Goal: Entertainment & Leisure: Browse casually

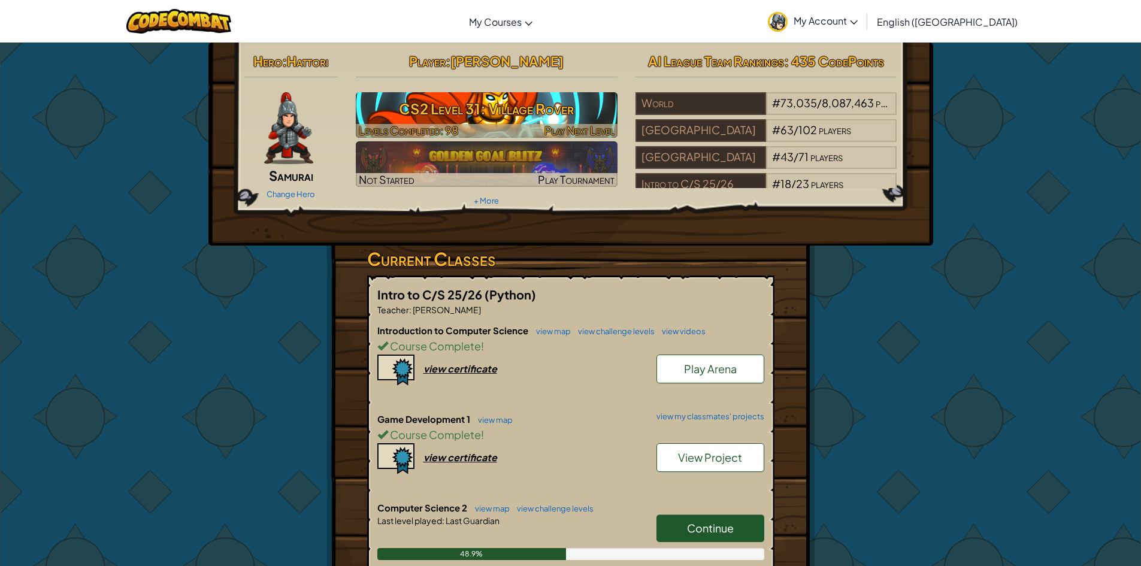
click at [498, 102] on h3 "CS2 Level 31: Village Rover" at bounding box center [487, 108] width 262 height 27
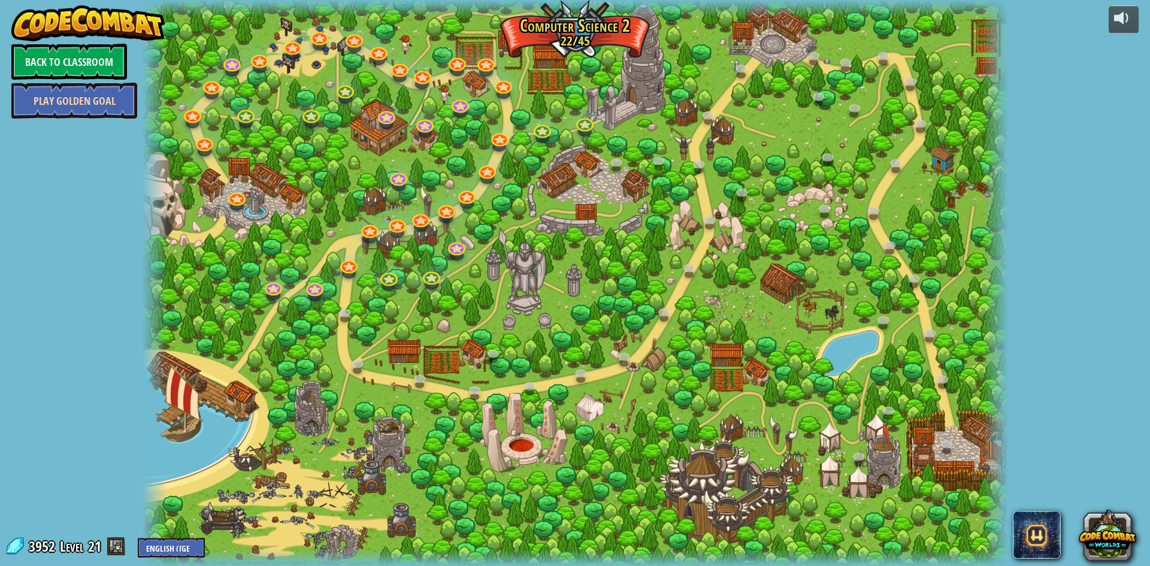
click at [73, 97] on link "Play Golden Goal" at bounding box center [74, 101] width 126 height 36
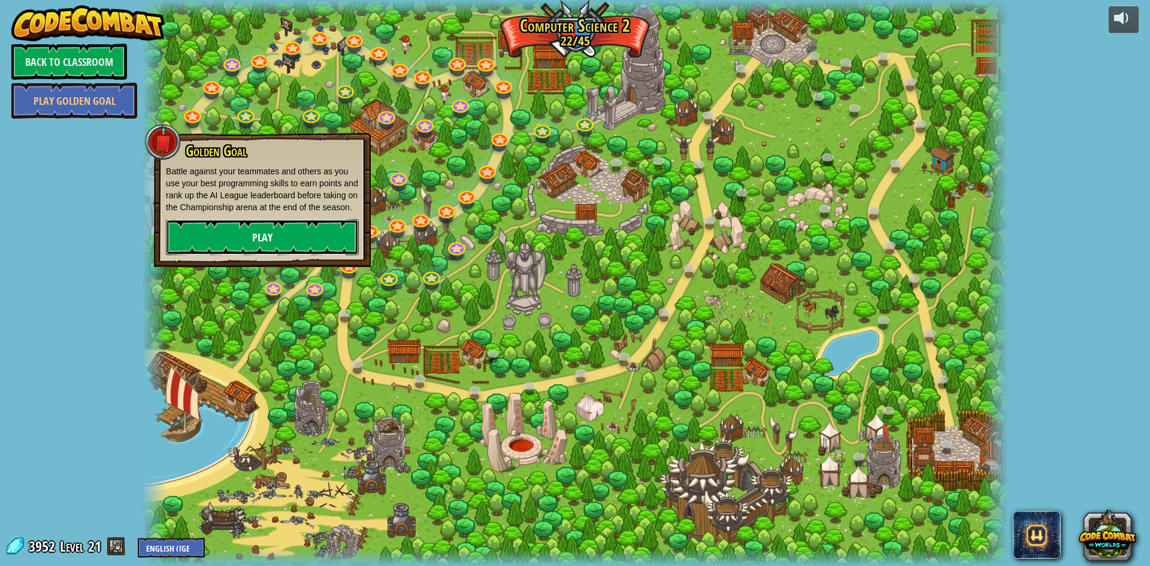
click at [297, 230] on link "Play" at bounding box center [262, 237] width 193 height 36
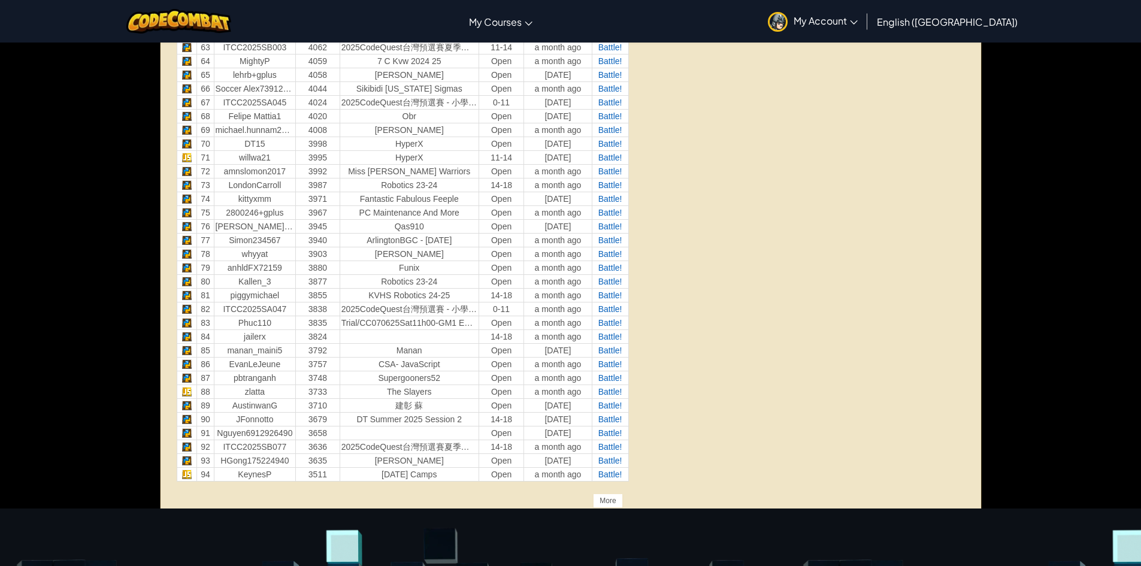
scroll to position [1378, 0]
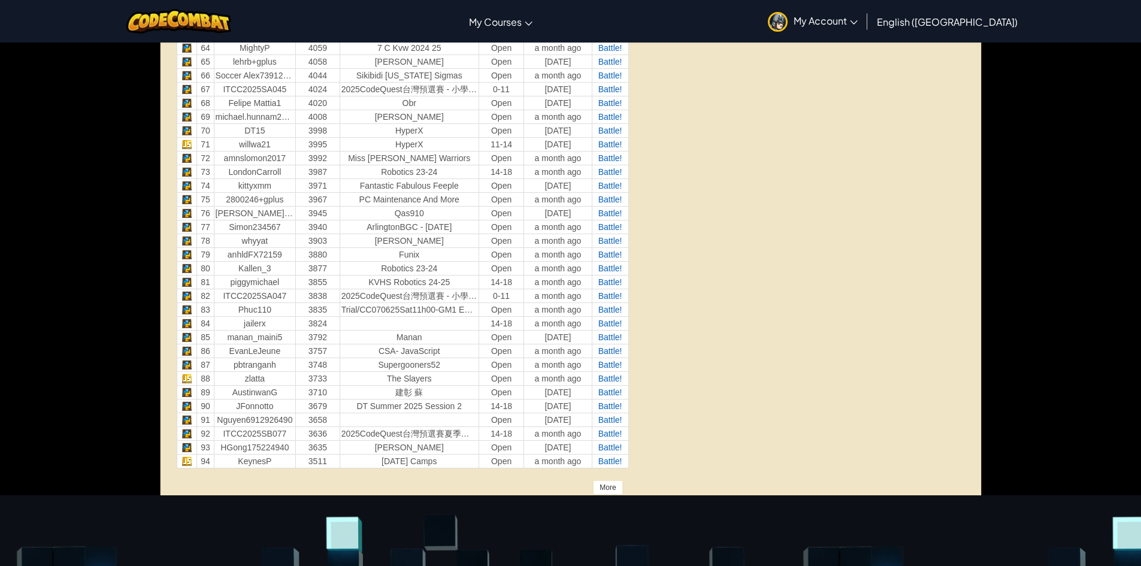
click at [605, 489] on div "More" at bounding box center [607, 487] width 29 height 14
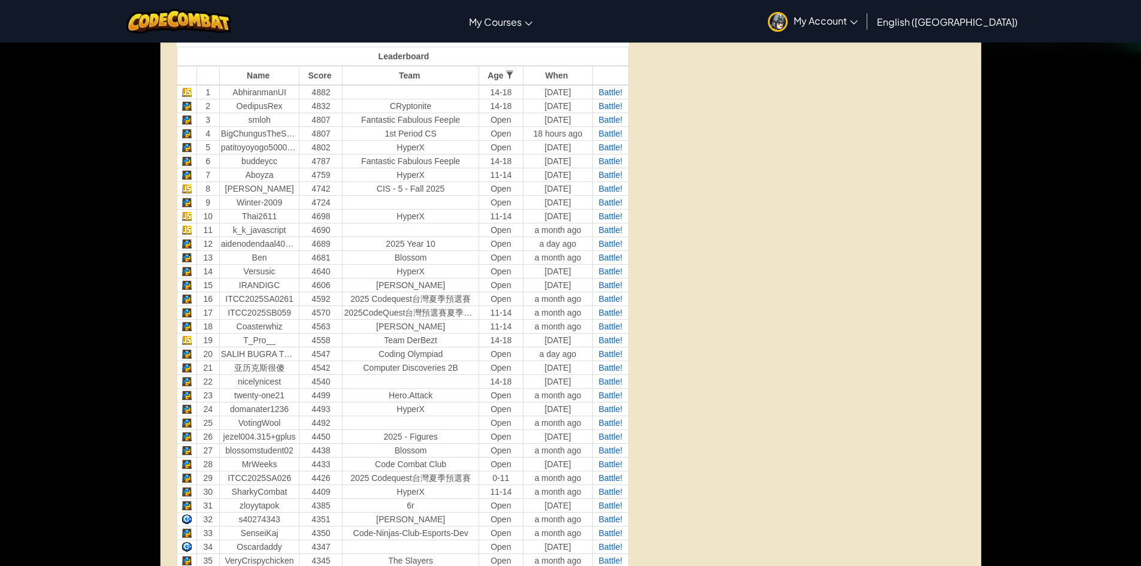
scroll to position [300, 0]
